Goal: Answer question/provide support: Share knowledge or assist other users

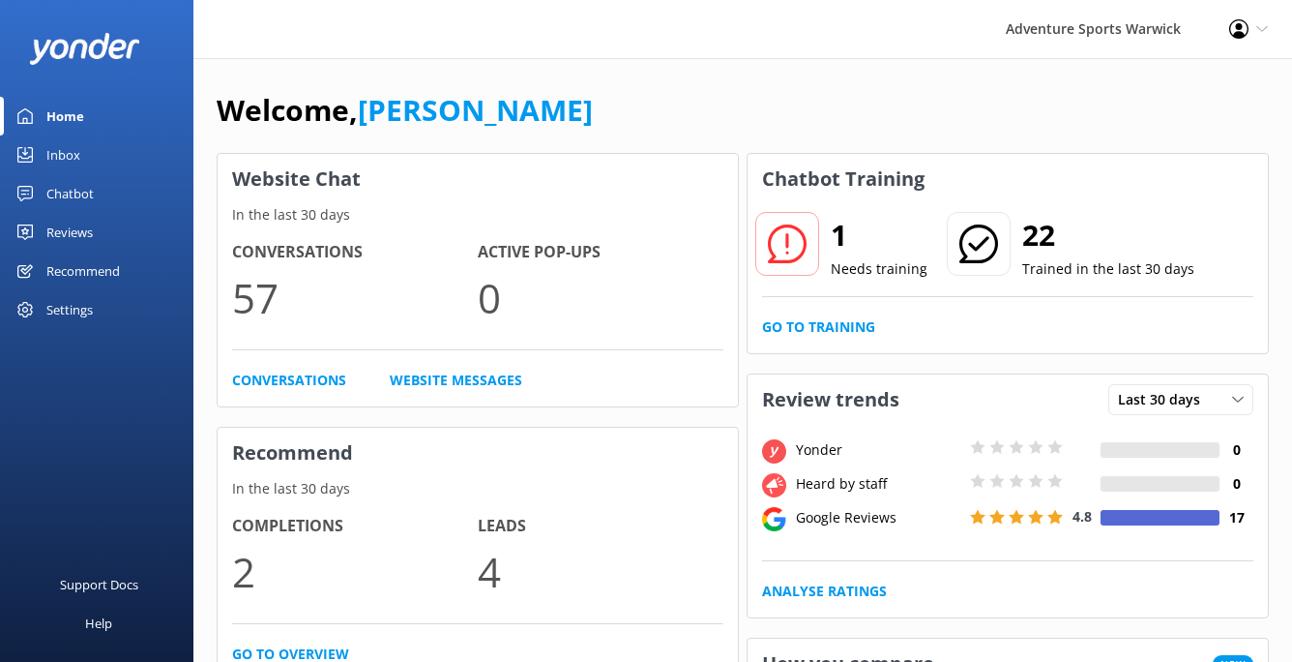
click at [68, 113] on div "Home" at bounding box center [65, 116] width 38 height 39
click at [871, 287] on div "1 Needs training 22 Trained in the last 30 days" at bounding box center [1007, 258] width 491 height 78
click at [830, 325] on link "Go to Training" at bounding box center [818, 326] width 113 height 21
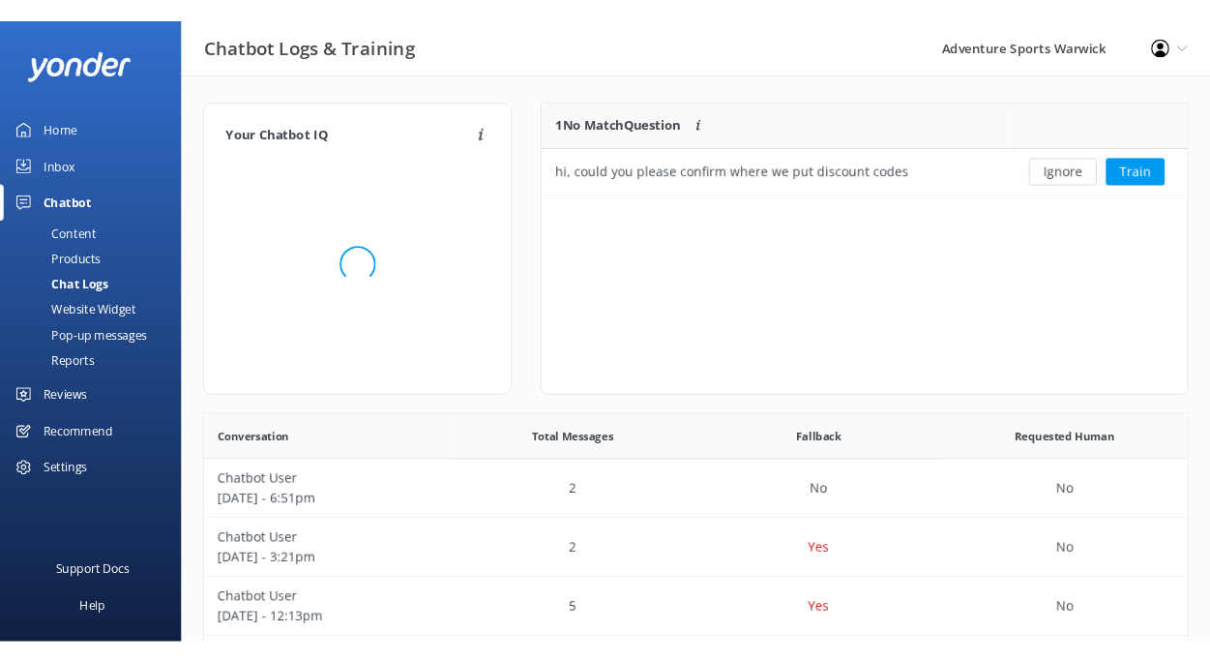
scroll to position [678, 1050]
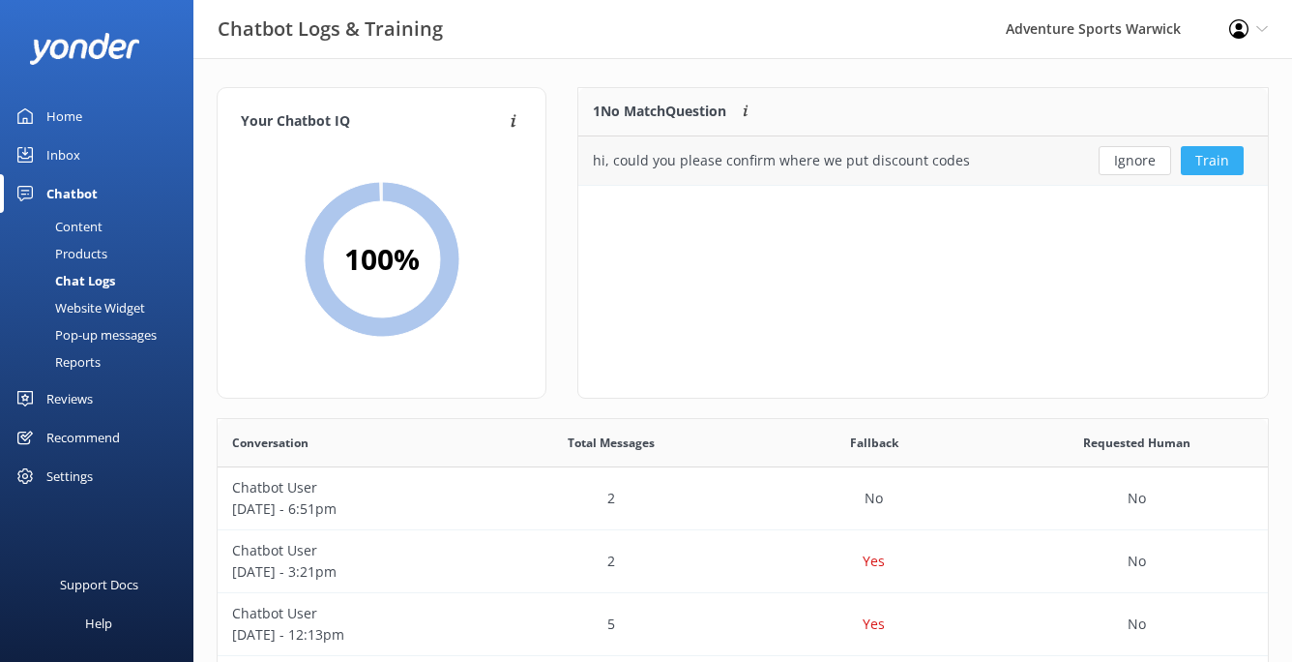
click at [1196, 162] on button "Train" at bounding box center [1212, 160] width 63 height 29
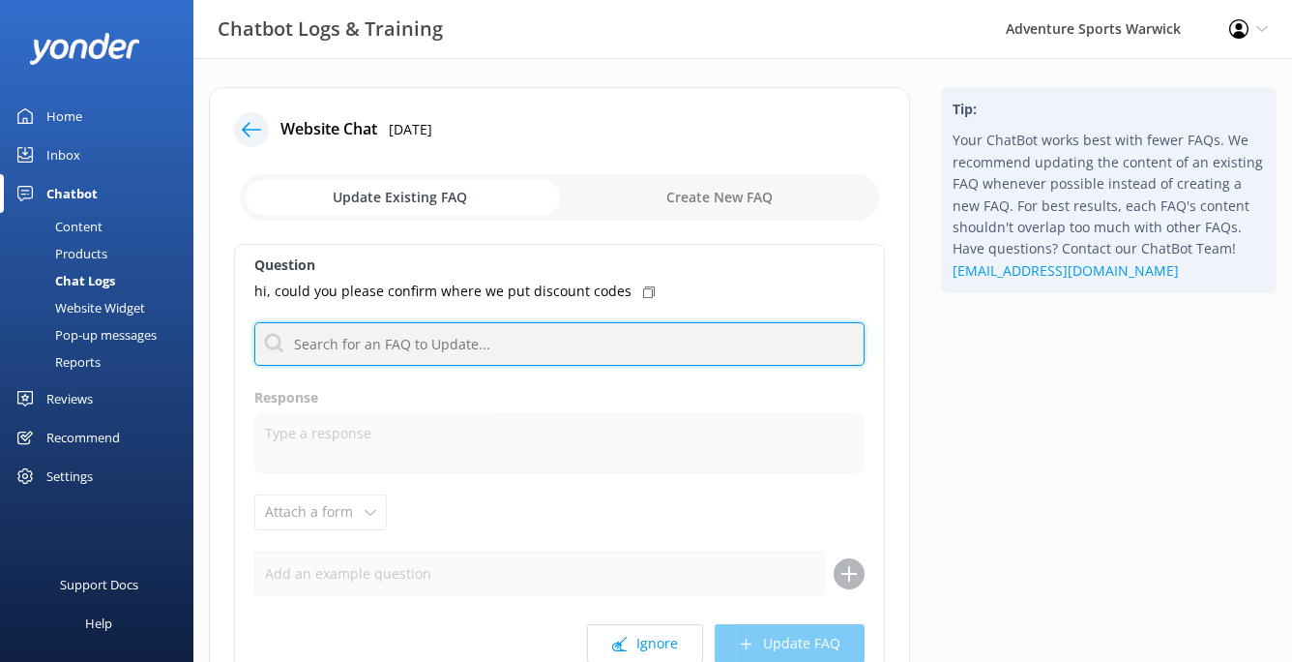
click at [428, 340] on input "text" at bounding box center [559, 344] width 610 height 44
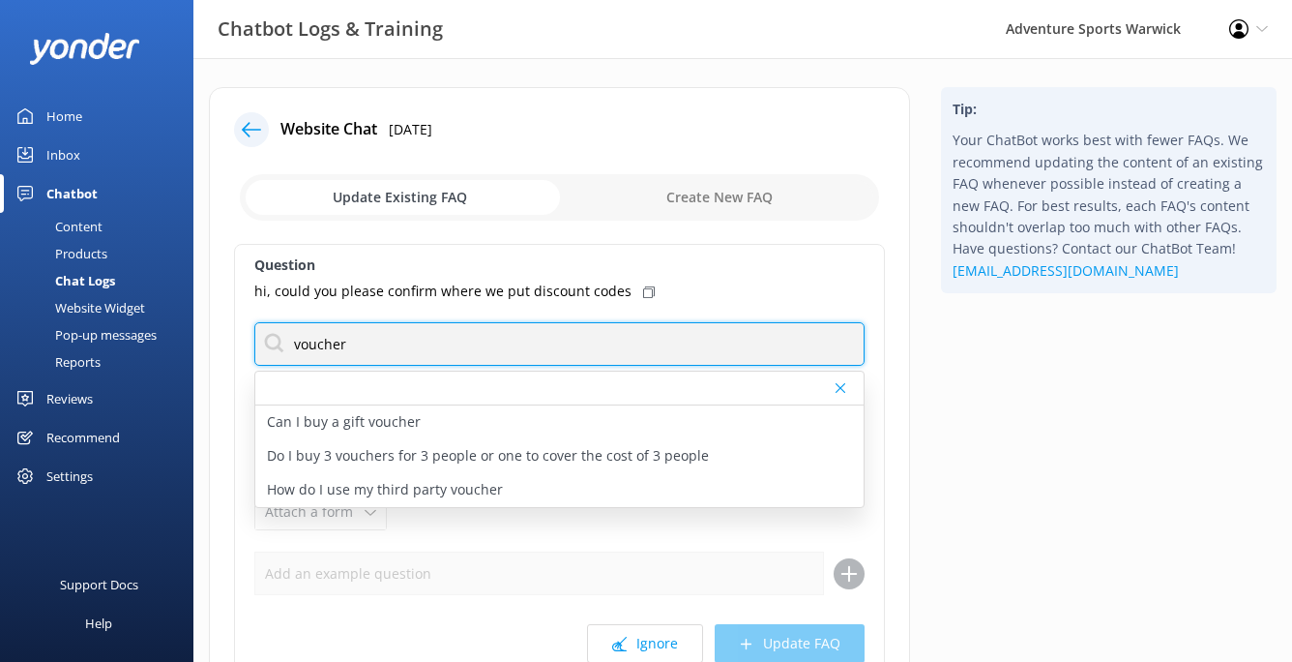
type input "voucher"
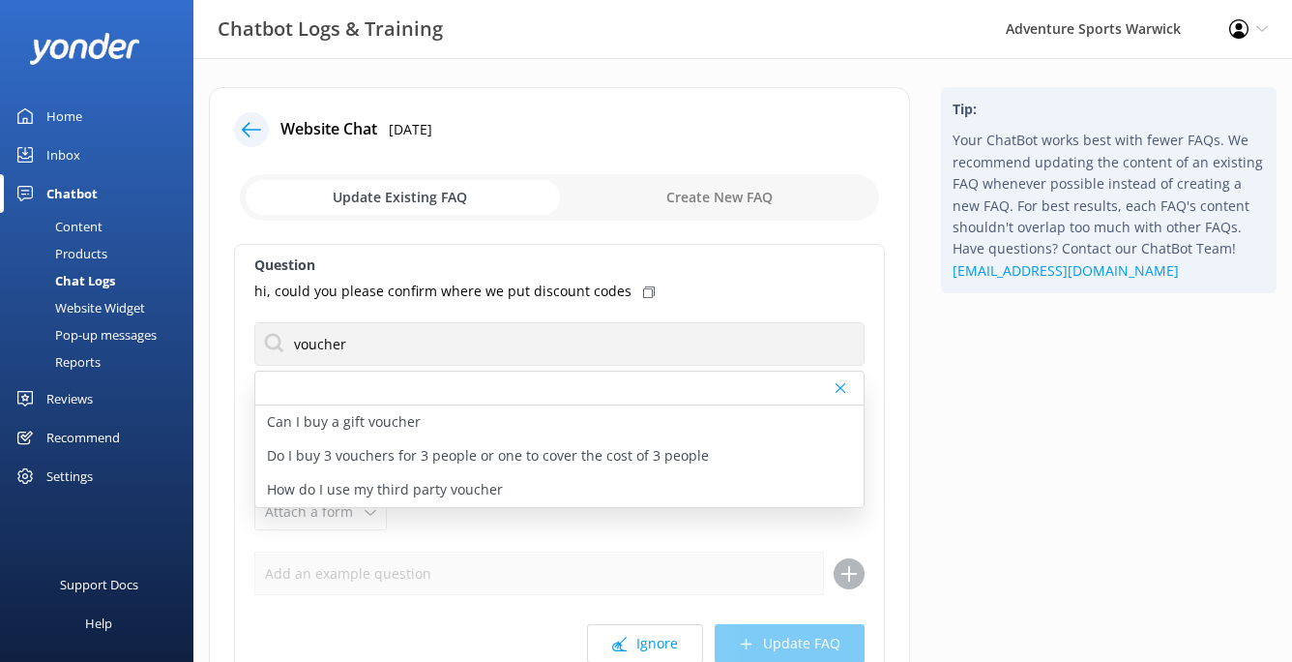
click at [470, 251] on div "Question hi, could you please confirm where we put discount codes voucher Can I…" at bounding box center [559, 463] width 651 height 439
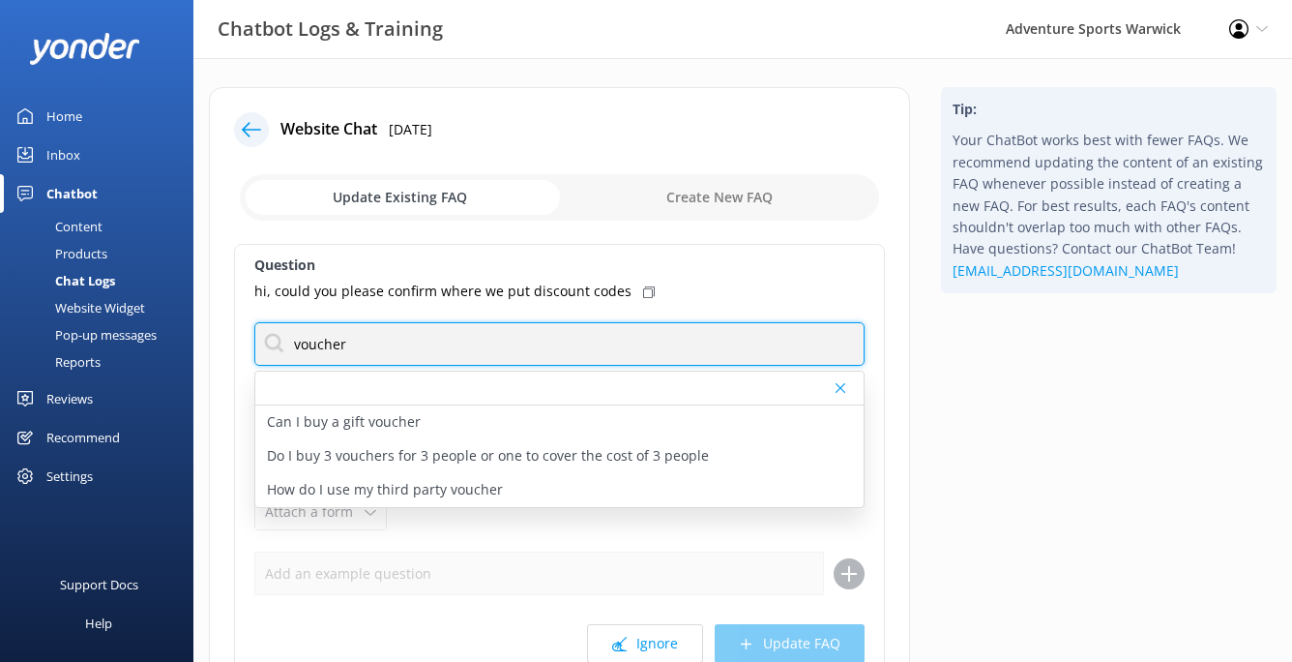
drag, startPoint x: 349, startPoint y: 345, endPoint x: 260, endPoint y: 345, distance: 89.0
click at [260, 345] on input "voucher" at bounding box center [559, 344] width 610 height 44
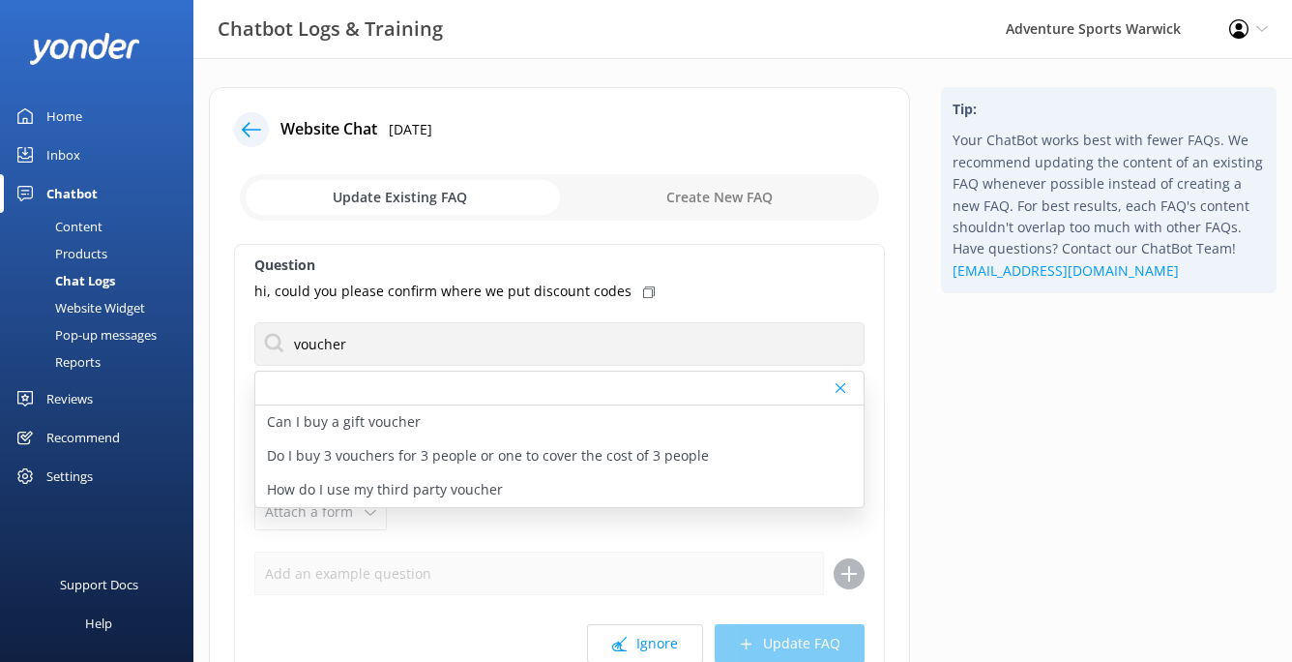
click at [393, 251] on div "Question hi, could you please confirm where we put discount codes voucher Can I…" at bounding box center [559, 463] width 651 height 439
click at [719, 190] on input "checkbox" at bounding box center [559, 197] width 639 height 46
checkbox input "true"
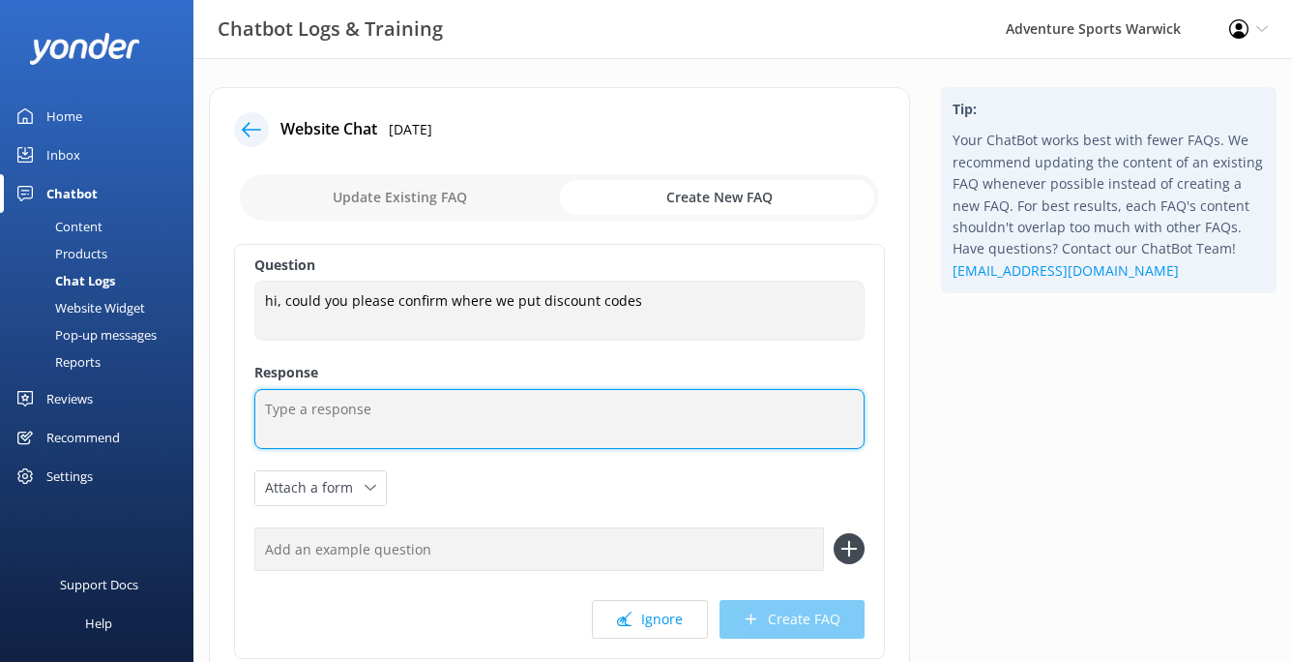
click at [355, 408] on textarea at bounding box center [559, 419] width 610 height 60
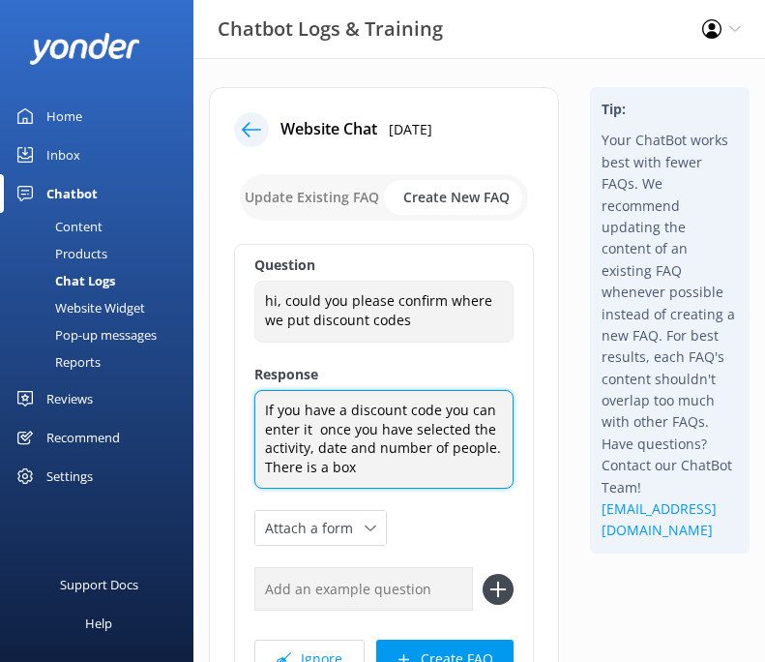
click at [371, 468] on textarea "If you have a discount code you can enter it once you have selected the activit…" at bounding box center [383, 439] width 259 height 99
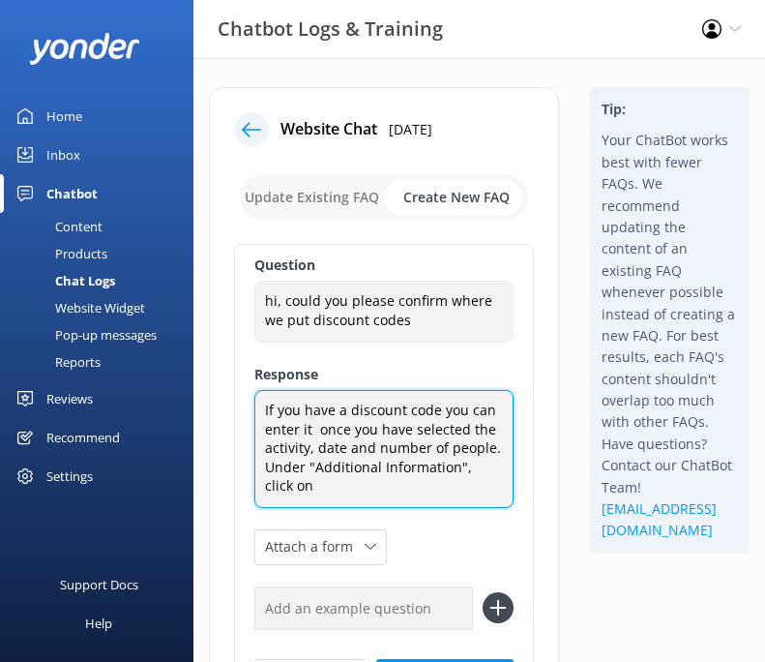
paste textarea "Do you have a Promo Code or Activity Gift Voucher?"
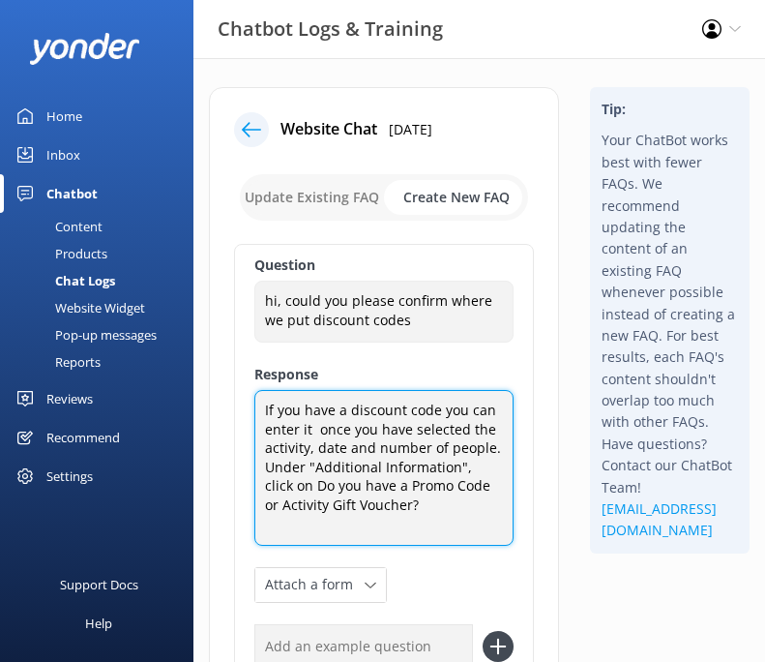
click at [288, 487] on textarea "If you have a discount code you can enter it once you have selected the activit…" at bounding box center [383, 468] width 259 height 156
click at [397, 505] on textarea "If you have a discount code you can enter it once you have selected the activit…" at bounding box center [383, 468] width 259 height 156
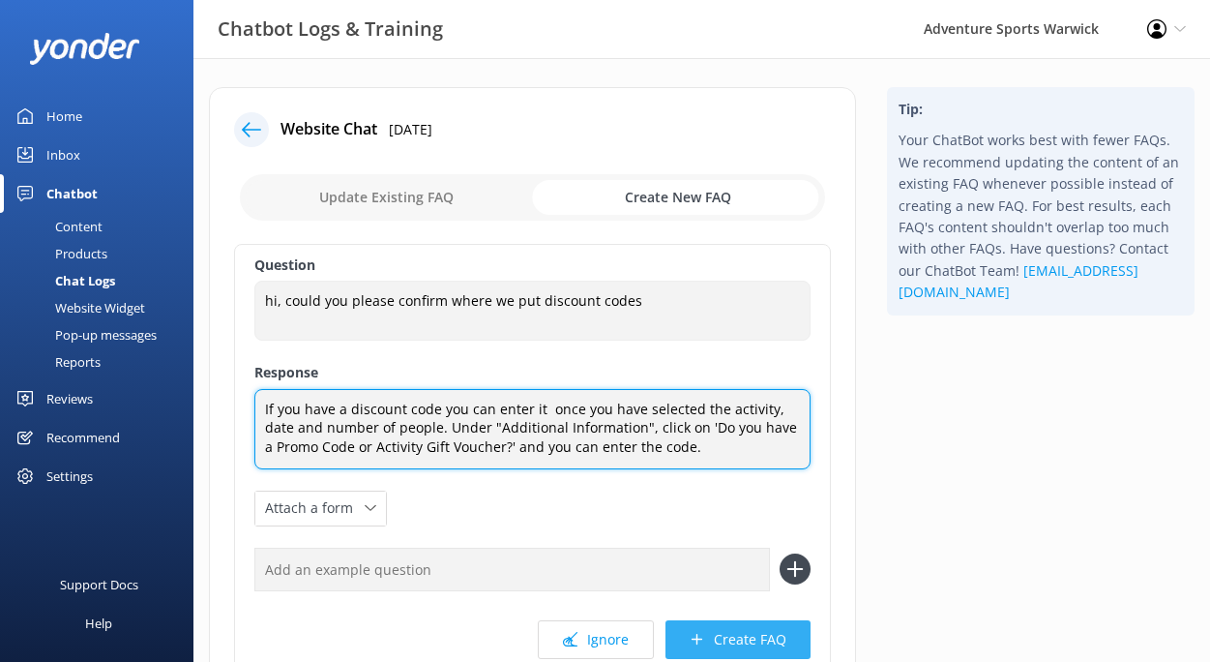
type textarea "If you have a discount code you can enter it once you have selected the activit…"
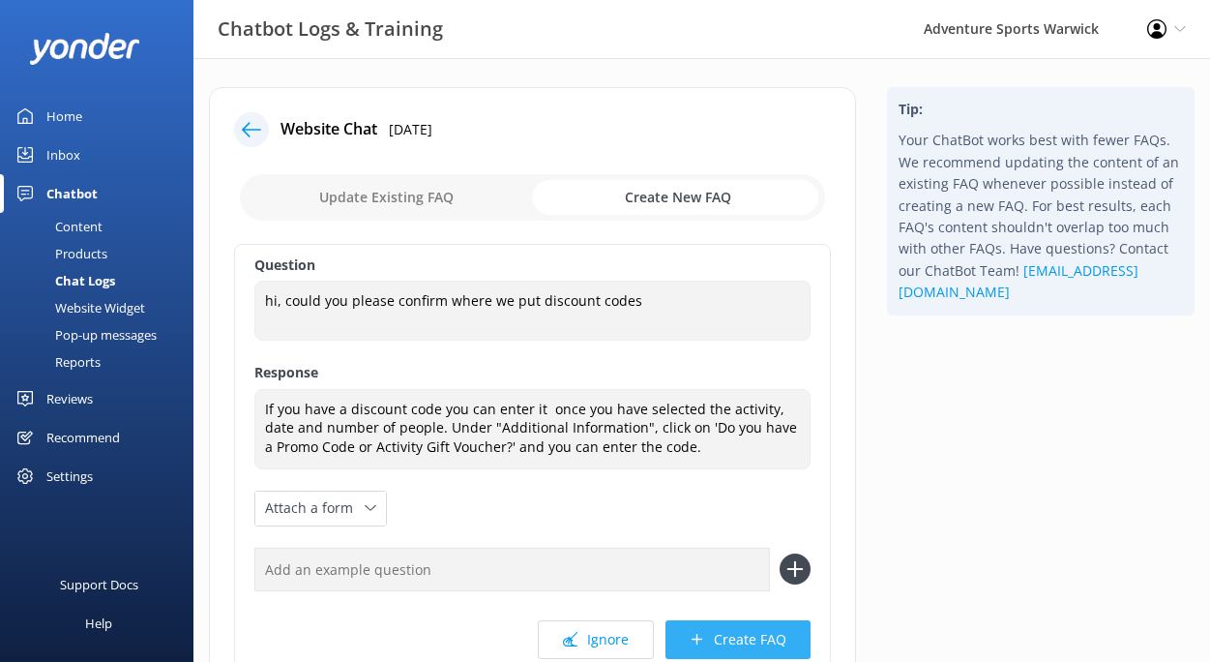
click at [749, 635] on button "Create FAQ" at bounding box center [737, 639] width 145 height 39
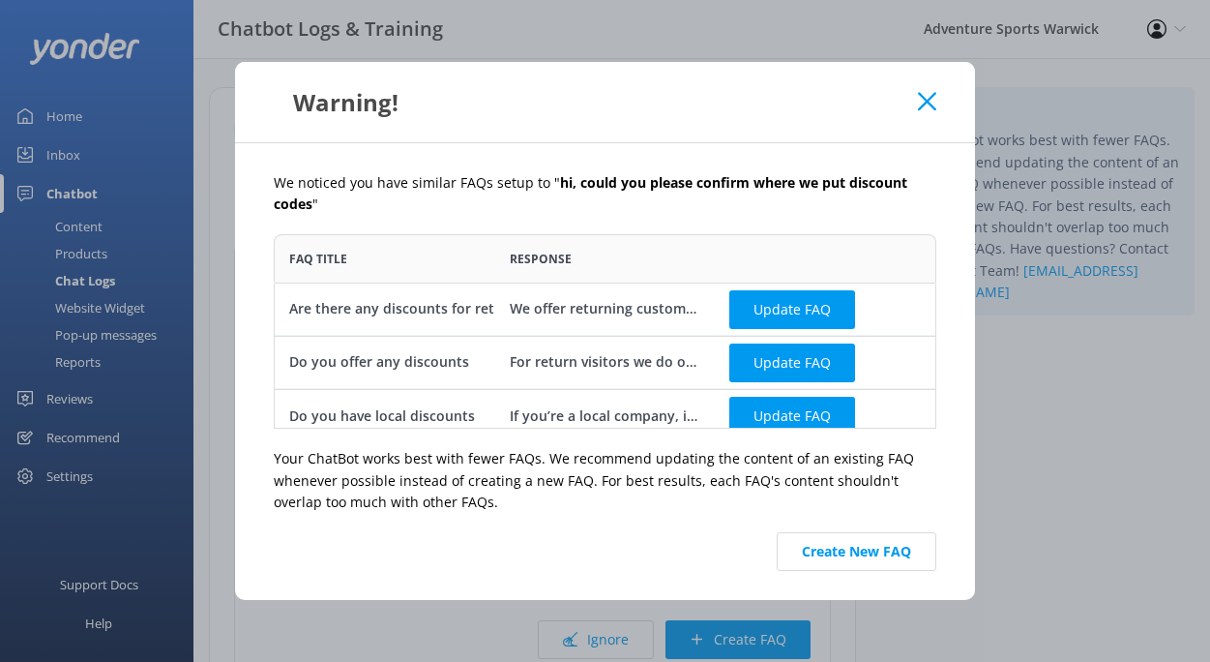
scroll to position [15, 0]
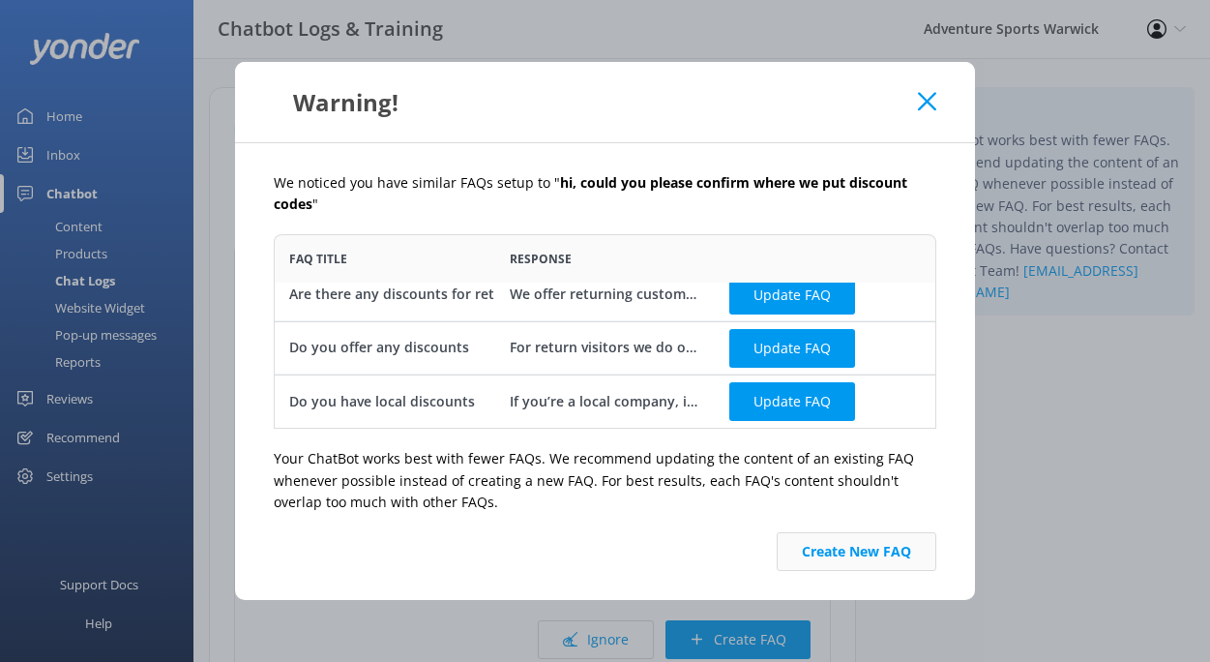
click at [840, 552] on button "Create New FAQ" at bounding box center [857, 551] width 160 height 39
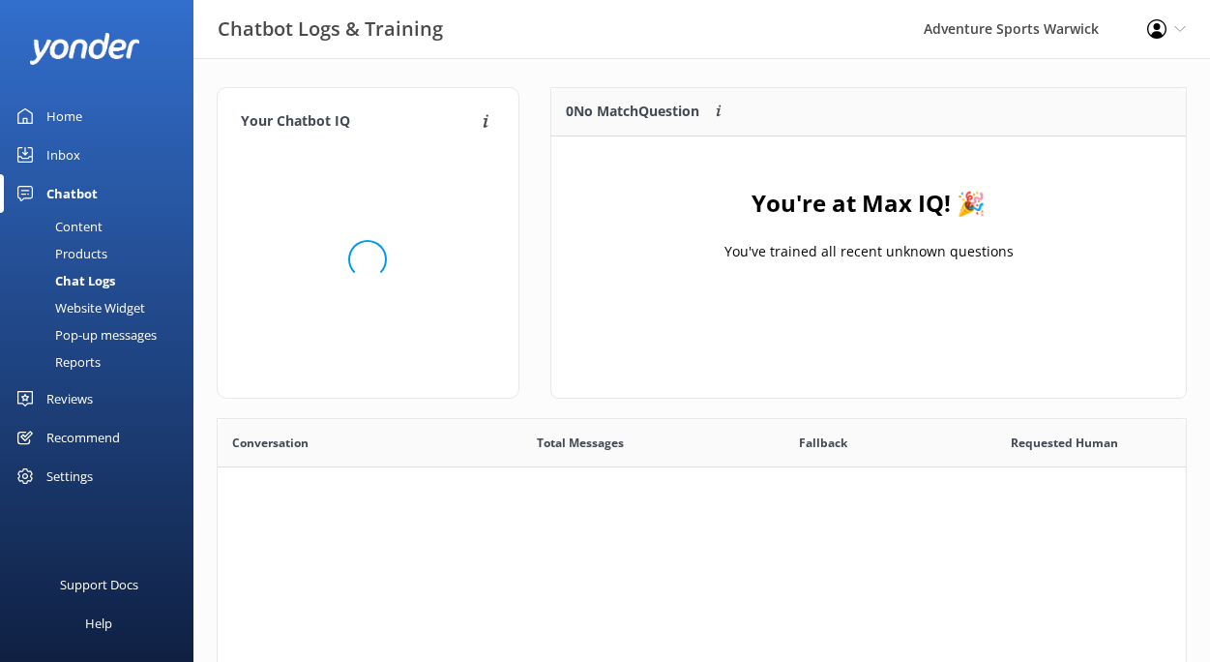
scroll to position [242, 634]
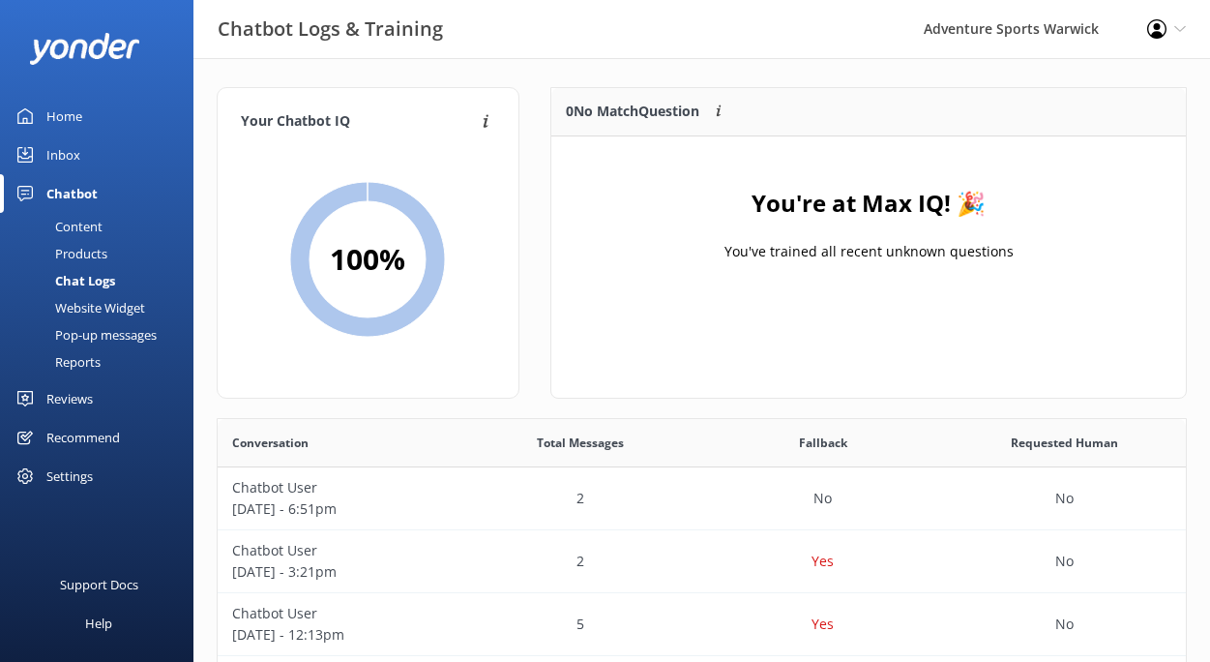
click at [92, 395] on div "Reviews" at bounding box center [69, 398] width 46 height 39
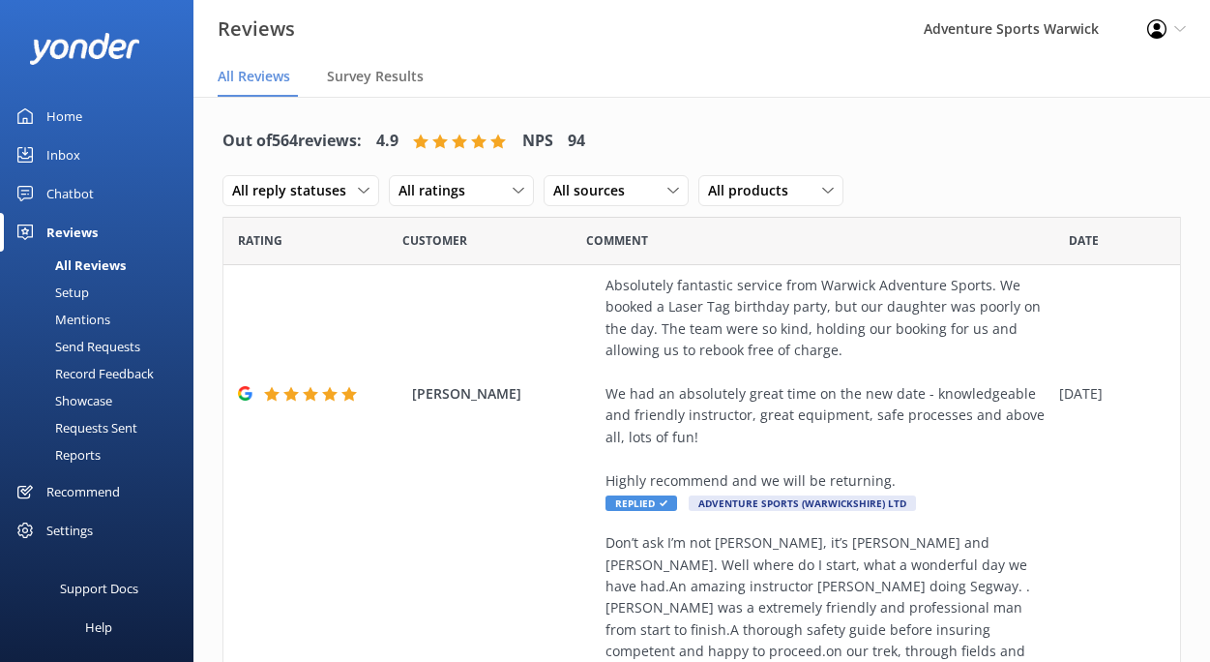
click at [55, 525] on div "Settings" at bounding box center [69, 530] width 46 height 39
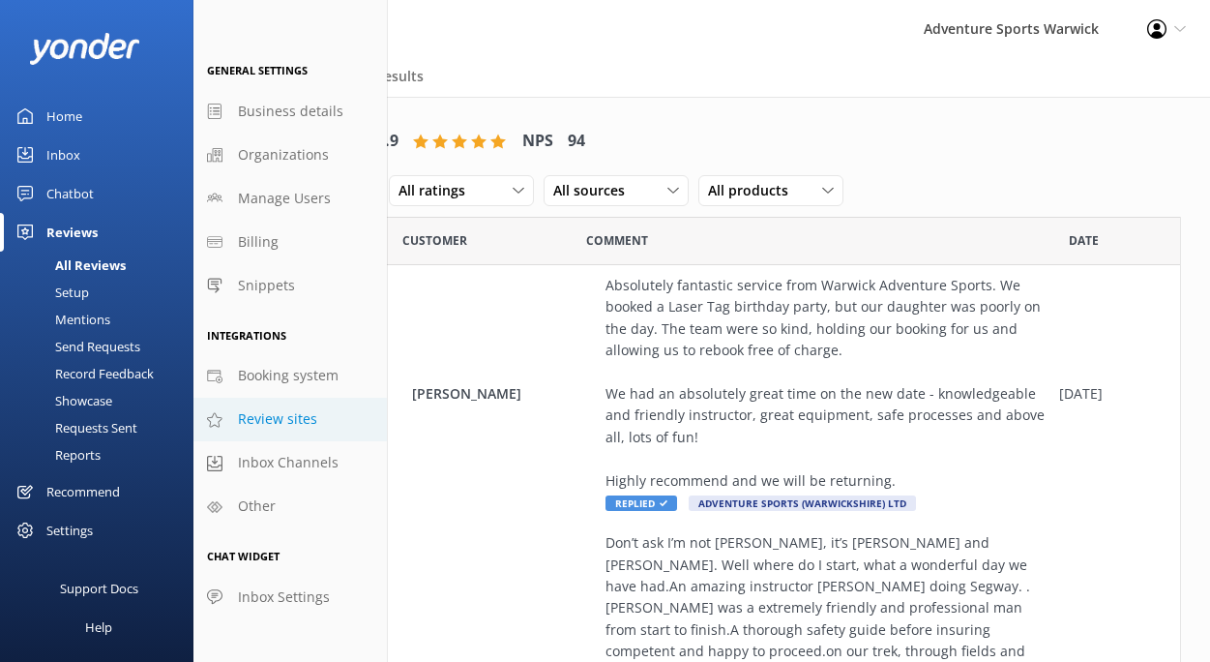
click at [257, 422] on span "Review sites" at bounding box center [277, 418] width 79 height 21
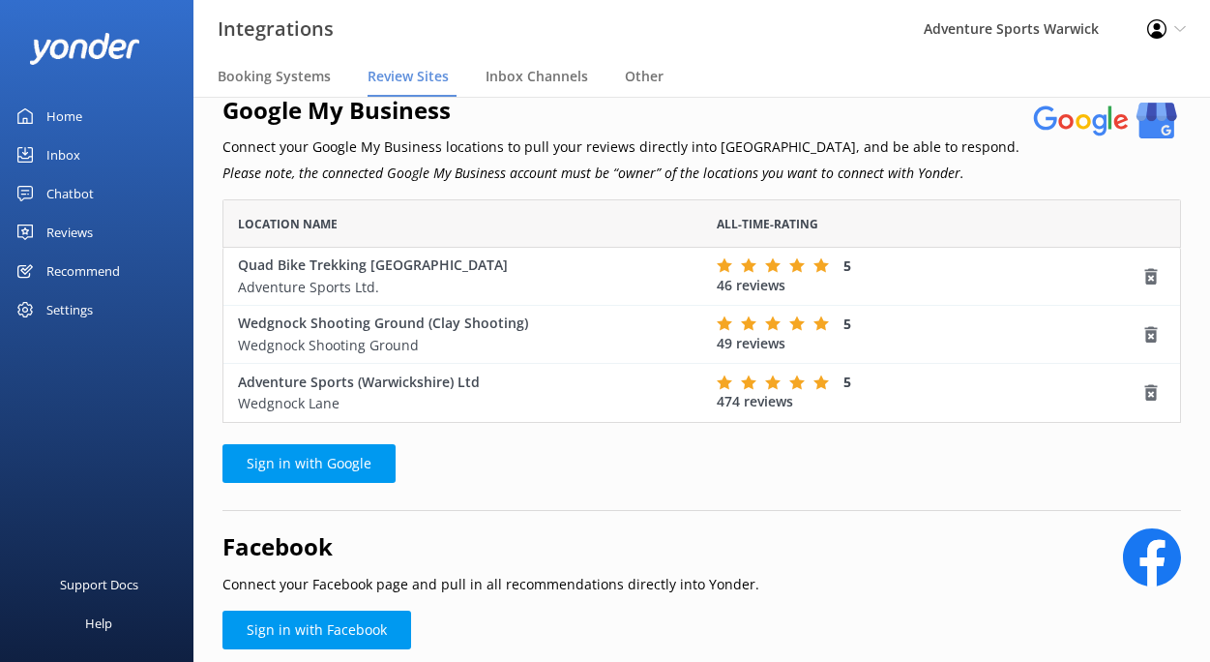
scroll to position [104, 0]
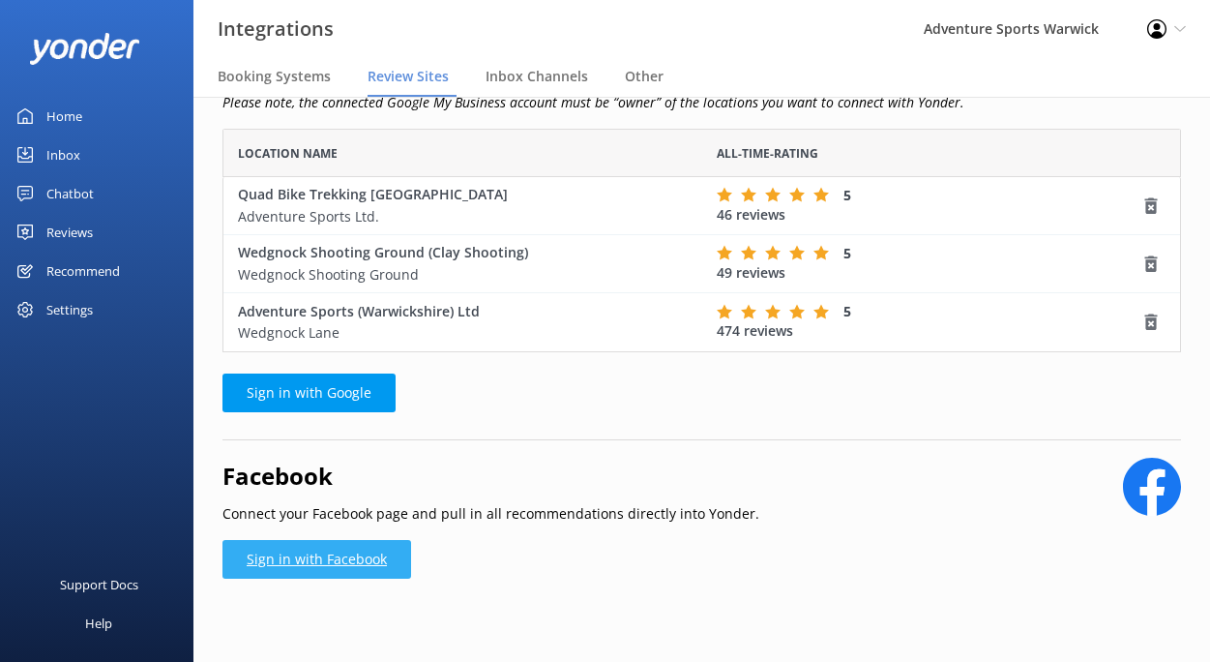
click at [327, 541] on link "Sign in with Facebook" at bounding box center [316, 559] width 189 height 39
